Goal: Browse casually

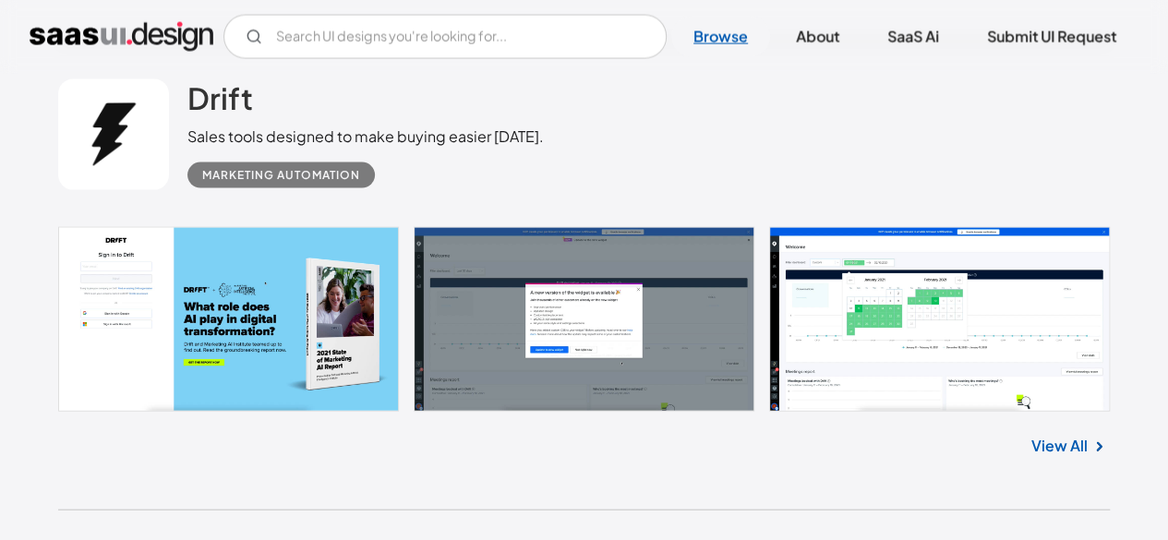
scroll to position [1924, 0]
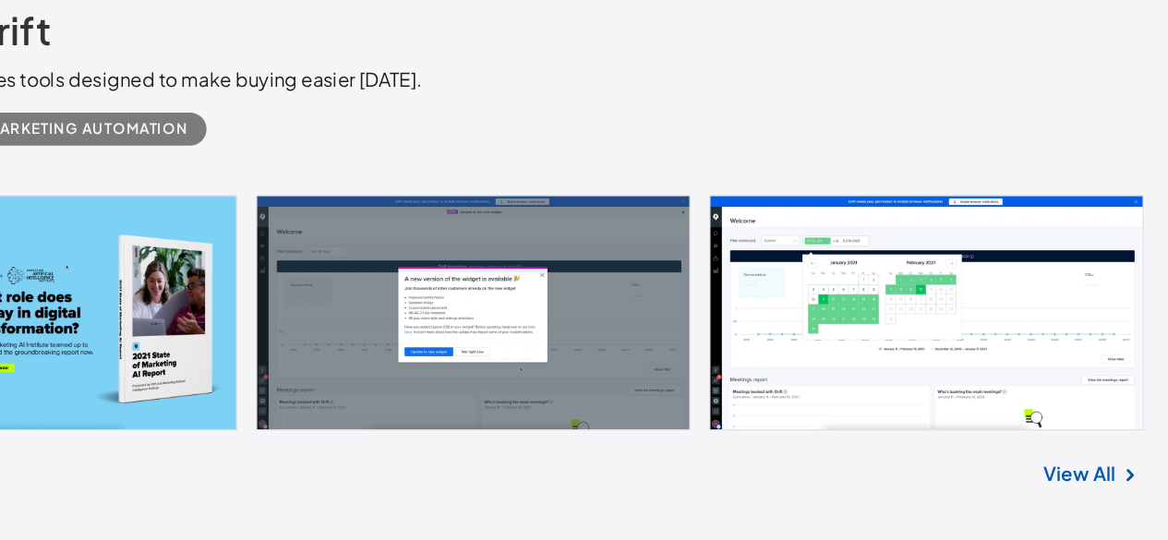
click at [987, 378] on link at bounding box center [583, 326] width 1051 height 185
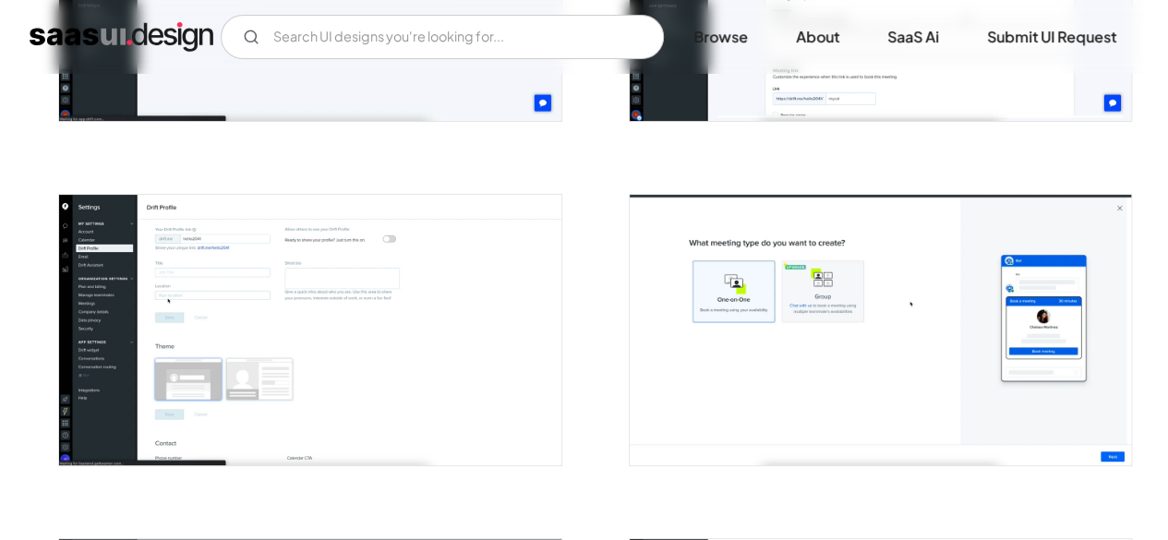
scroll to position [3679, 0]
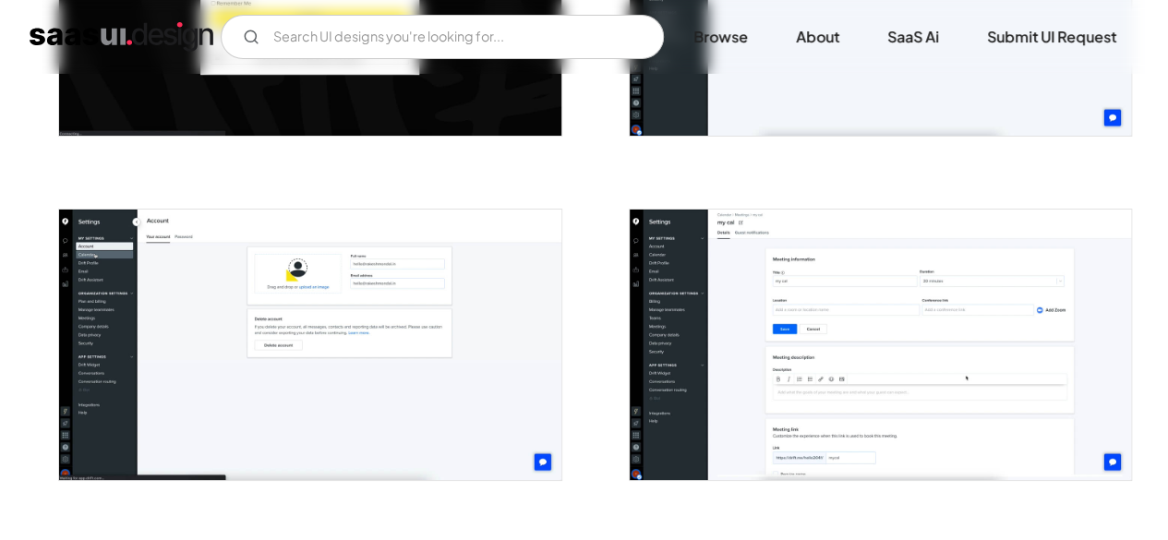
click at [943, 311] on img "open lightbox" at bounding box center [880, 345] width 501 height 270
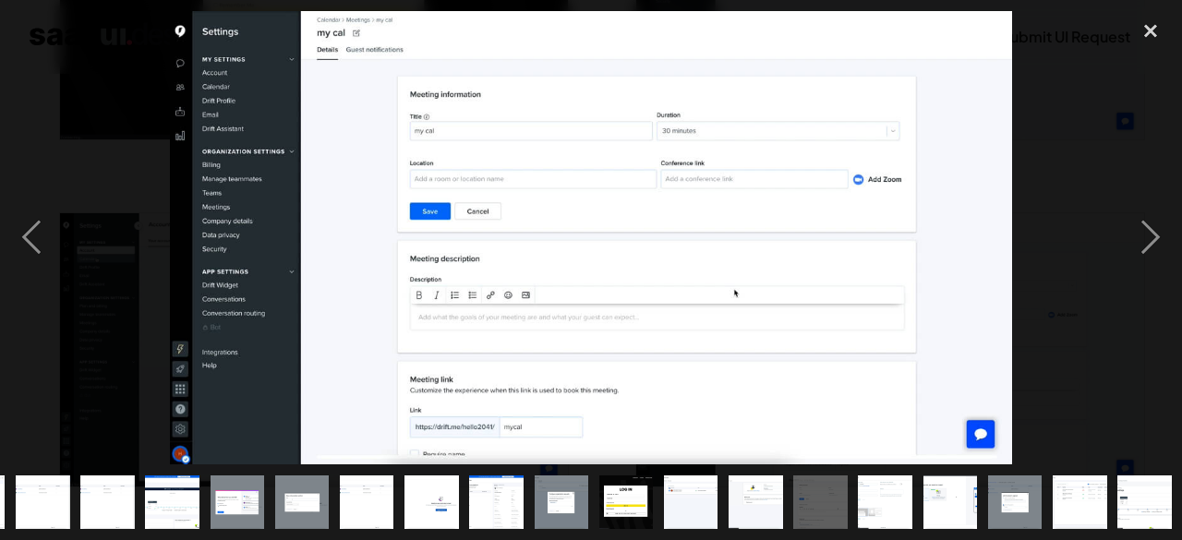
scroll to position [0, 450]
